Goal: Transaction & Acquisition: Book appointment/travel/reservation

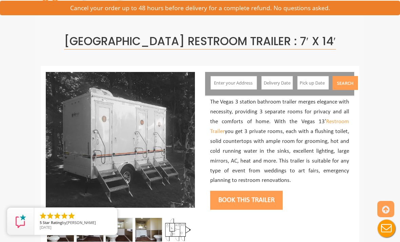
scroll to position [86, 0]
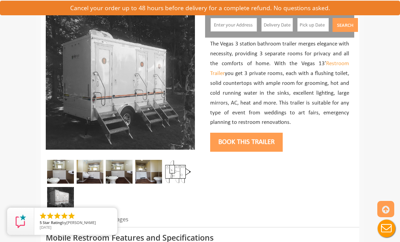
click at [266, 138] on button "Book this trailer" at bounding box center [246, 142] width 73 height 19
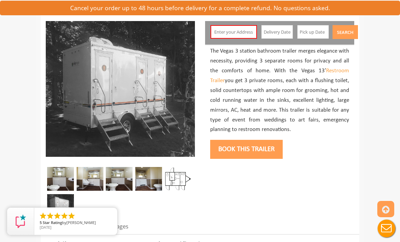
scroll to position [60, 0]
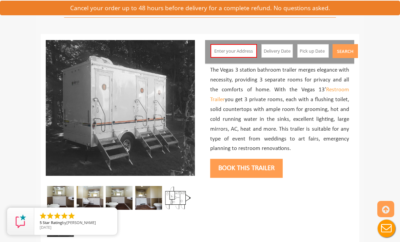
click at [237, 170] on button "Book this trailer" at bounding box center [246, 168] width 73 height 19
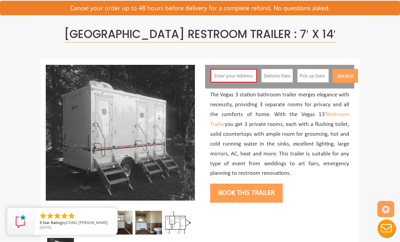
scroll to position [36, 0]
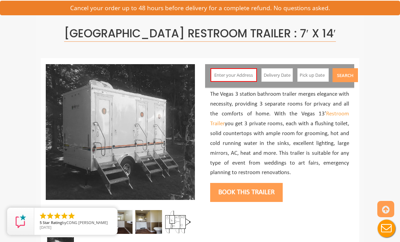
click at [249, 74] on input "text" at bounding box center [233, 75] width 46 height 14
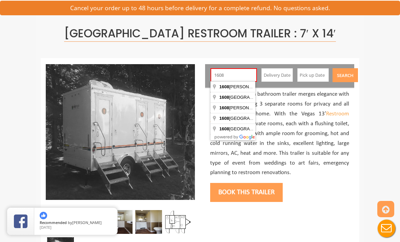
type input "[STREET_ADDRESS][PERSON_NAME]"
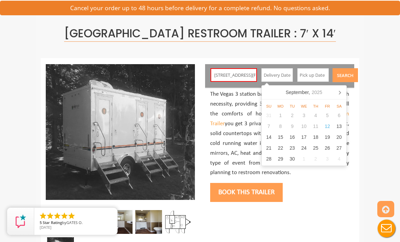
click at [344, 95] on icon at bounding box center [339, 92] width 11 height 11
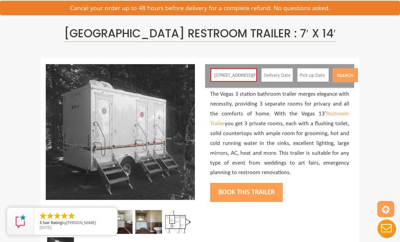
click at [273, 74] on input "text" at bounding box center [277, 75] width 32 height 14
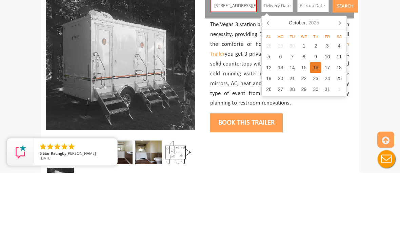
click at [318, 131] on div "16" at bounding box center [316, 136] width 12 height 11
type input "[DATE]"
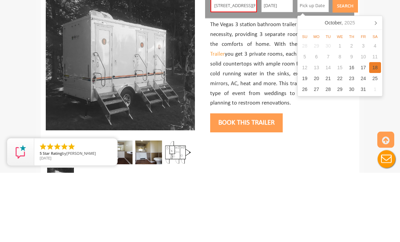
click at [379, 131] on div "18" at bounding box center [375, 136] width 12 height 11
type input "[DATE]"
click at [345, 68] on button "Search" at bounding box center [344, 75] width 25 height 14
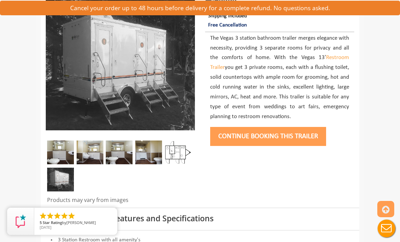
click at [277, 129] on button "Continue Booking this trailer" at bounding box center [268, 136] width 116 height 19
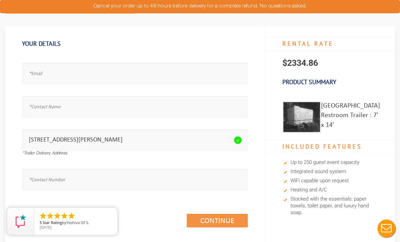
scroll to position [58, 0]
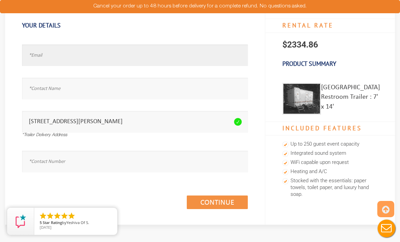
click at [193, 60] on input "text" at bounding box center [135, 54] width 226 height 21
type input "M"
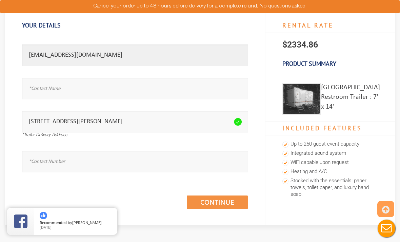
type input "[EMAIL_ADDRESS][DOMAIN_NAME]"
click at [38, 90] on input "text" at bounding box center [135, 88] width 226 height 21
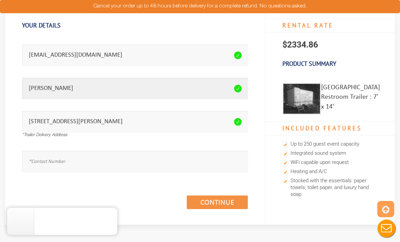
type input "Margaret Clark"
click at [51, 159] on input "text" at bounding box center [135, 160] width 226 height 21
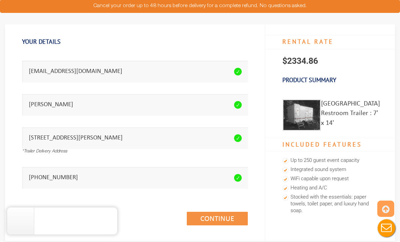
scroll to position [42, 0]
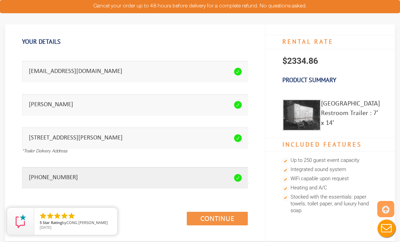
type input "570-815-1354"
click at [217, 217] on link "Continue (1/3)" at bounding box center [217, 218] width 61 height 14
click at [227, 220] on link "Continue (1/3)" at bounding box center [217, 218] width 61 height 14
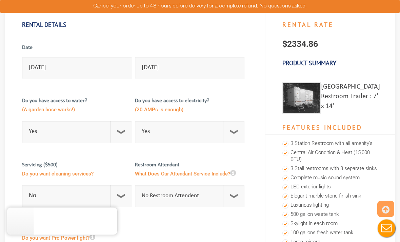
scroll to position [60, 0]
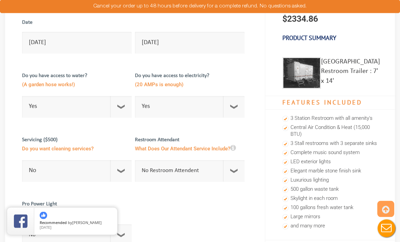
scroll to position [132, 0]
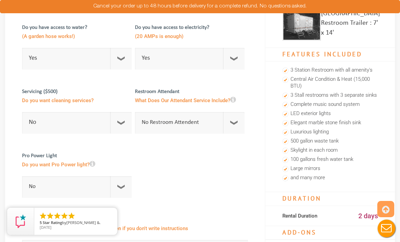
click at [95, 164] on icon at bounding box center [92, 163] width 6 height 7
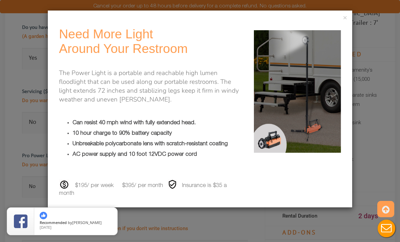
click at [383, 114] on div "× Need More Light Around Your Restroom The Power Light is a portable and reacha…" at bounding box center [200, 121] width 400 height 242
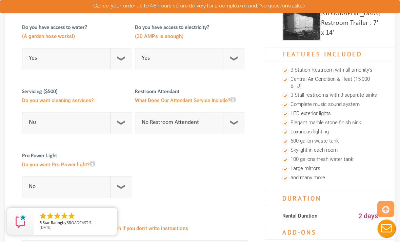
click at [232, 96] on icon at bounding box center [233, 99] width 6 height 7
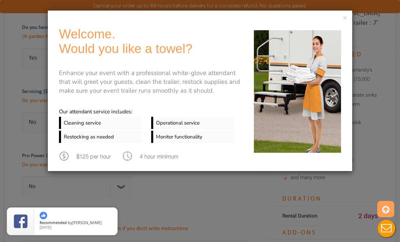
click at [344, 16] on button "×" at bounding box center [345, 18] width 4 height 7
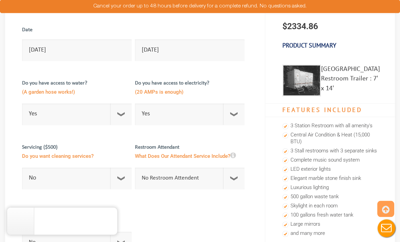
scroll to position [77, 0]
